Goal: Task Accomplishment & Management: Complete application form

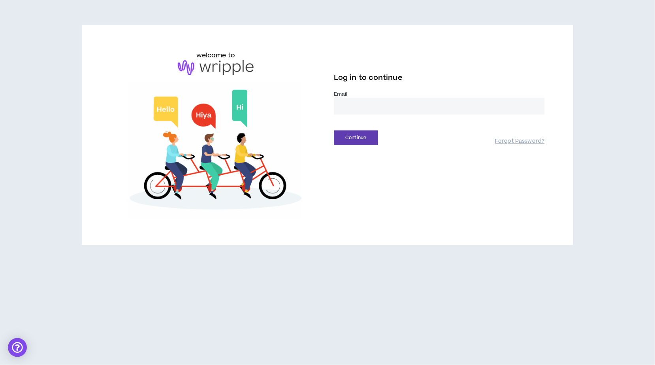
type input "**********"
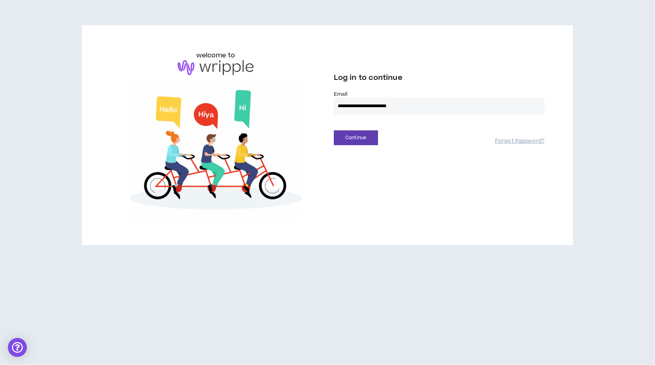
click at [356, 137] on button "Continue" at bounding box center [356, 137] width 44 height 15
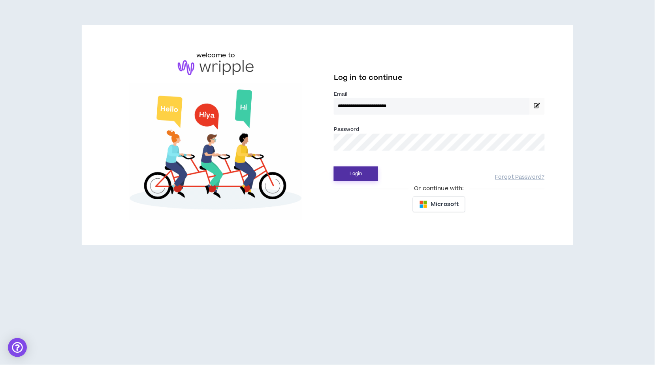
click at [362, 172] on button "Login" at bounding box center [356, 173] width 44 height 15
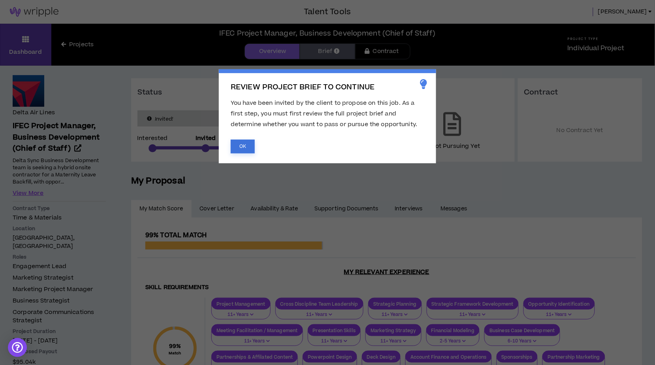
click at [246, 142] on button "OK" at bounding box center [243, 147] width 24 height 14
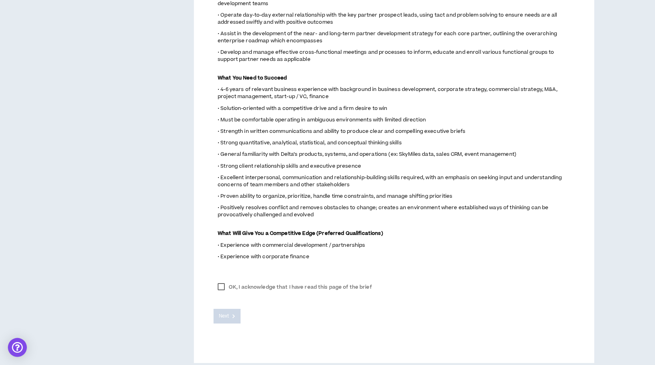
scroll to position [444, 0]
click at [222, 281] on label "OK, I acknowledge that I have read this page of the brief" at bounding box center [295, 287] width 162 height 12
click at [230, 309] on button "Next" at bounding box center [227, 316] width 27 height 15
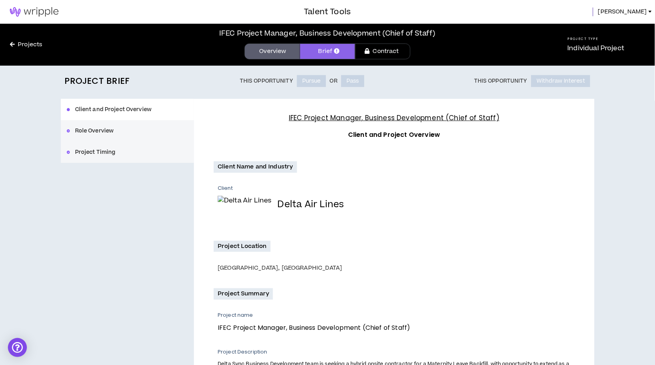
scroll to position [0, 0]
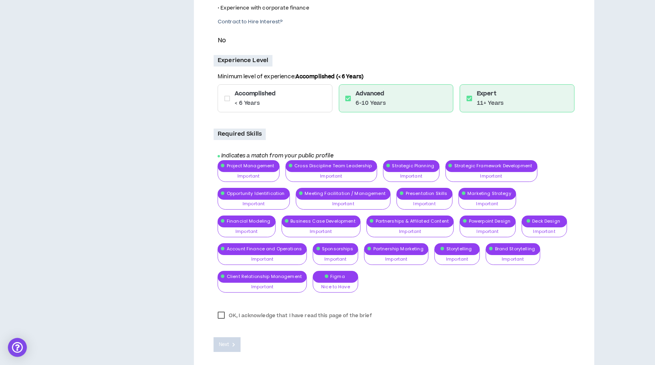
scroll to position [581, 0]
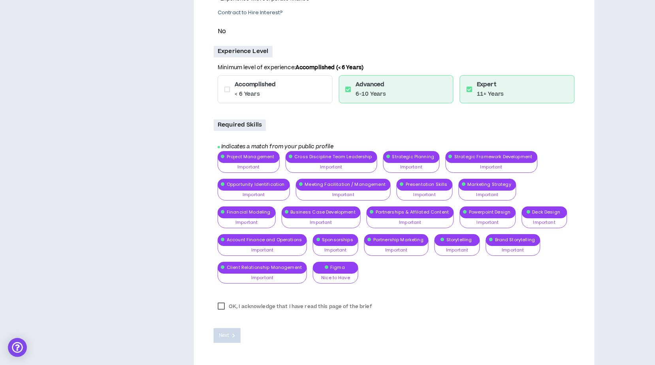
click at [222, 300] on label "OK, I acknowledge that I have read this page of the brief" at bounding box center [295, 306] width 162 height 12
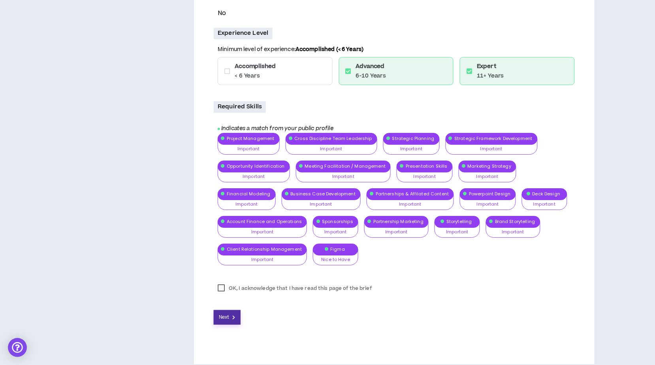
scroll to position [599, 0]
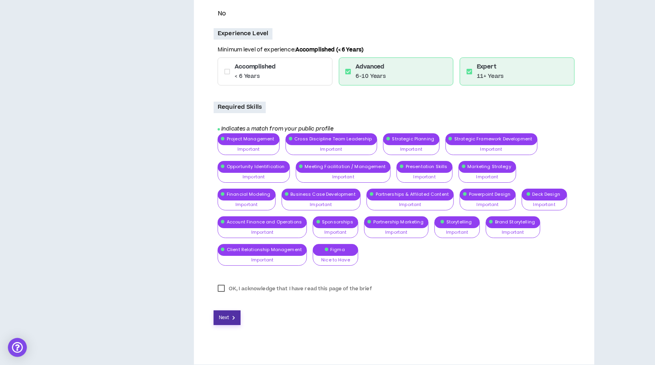
click at [221, 314] on span "Next" at bounding box center [224, 318] width 10 height 8
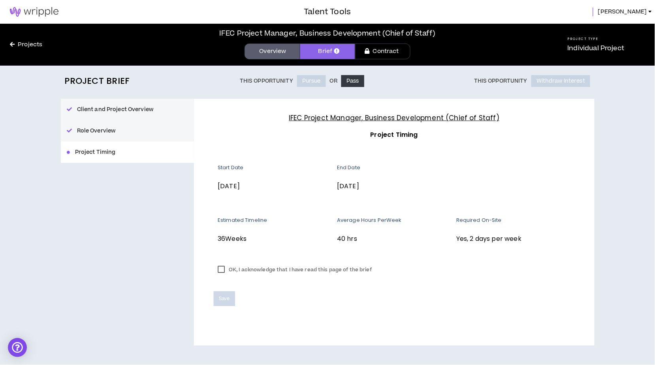
click at [220, 267] on label "OK, I acknowledge that I have read this page of the brief" at bounding box center [295, 270] width 162 height 12
click at [223, 297] on span "Save" at bounding box center [224, 299] width 11 height 8
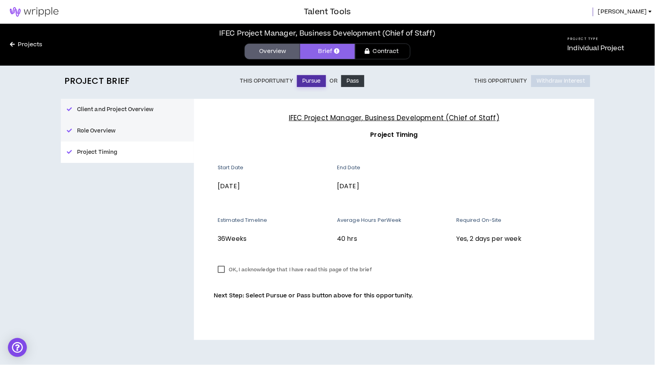
click at [311, 81] on button "Pursue" at bounding box center [311, 81] width 29 height 12
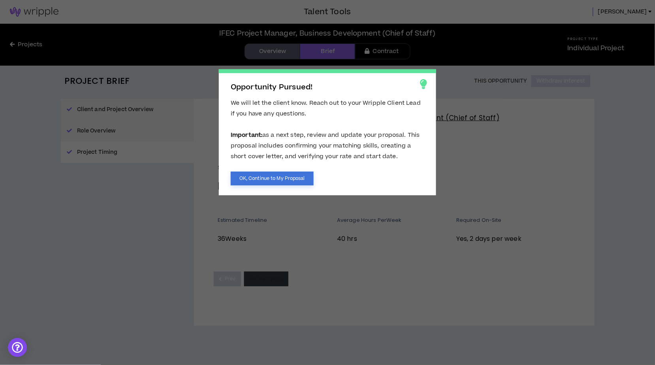
click at [285, 175] on button "OK, Continue to My Proposal" at bounding box center [272, 179] width 83 height 14
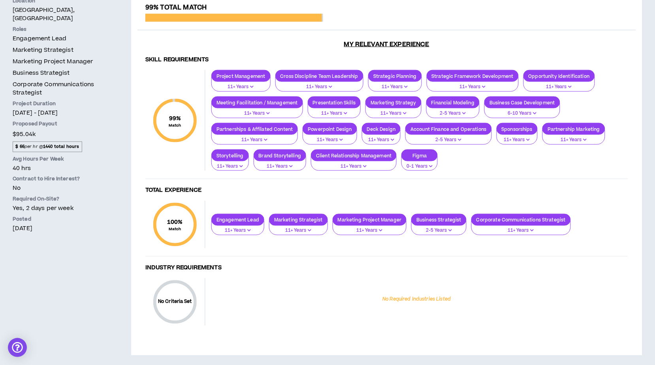
scroll to position [227, 0]
